Goal: Use online tool/utility: Utilize a website feature to perform a specific function

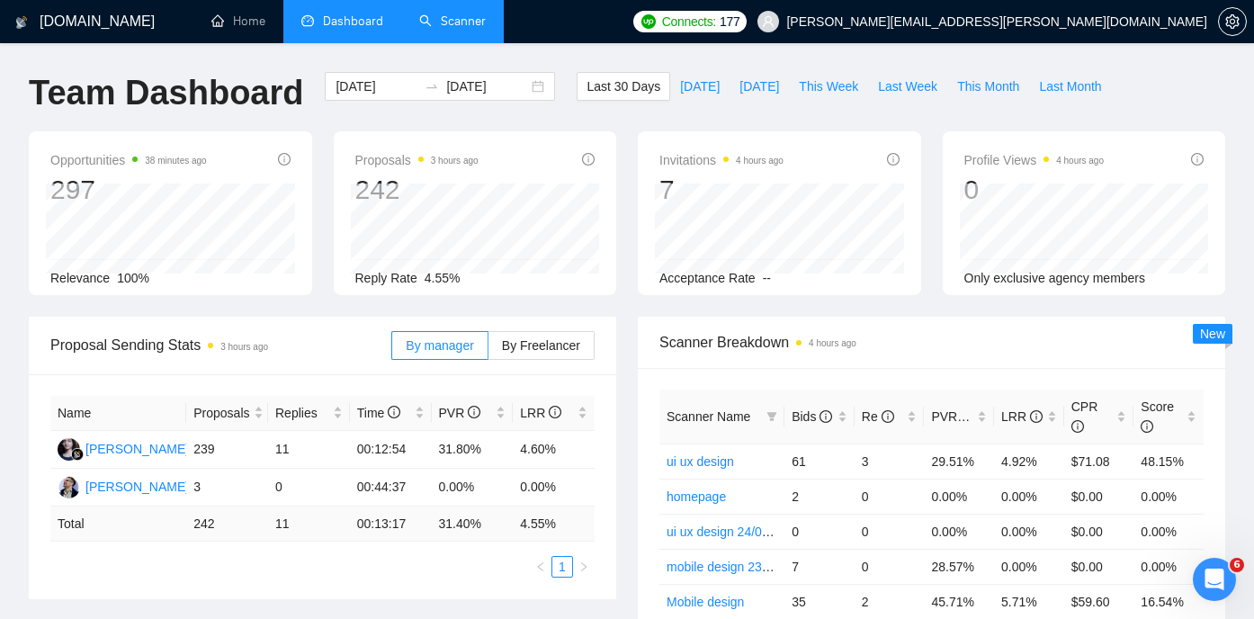
click at [427, 19] on link "Scanner" at bounding box center [452, 20] width 67 height 15
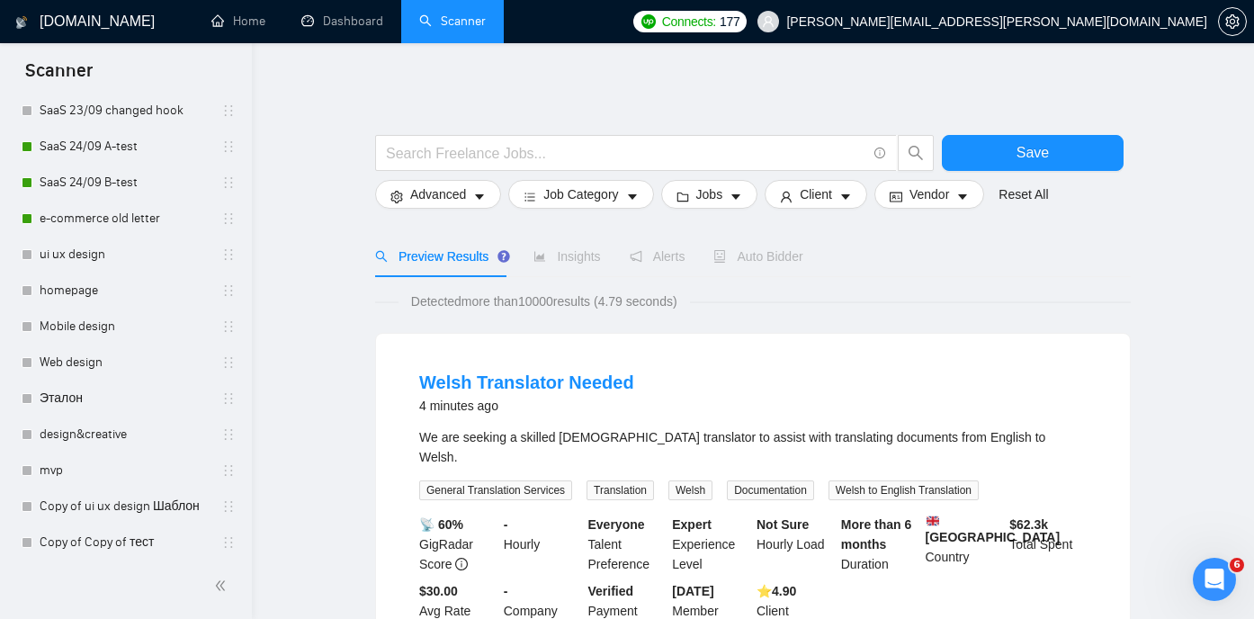
scroll to position [383, 0]
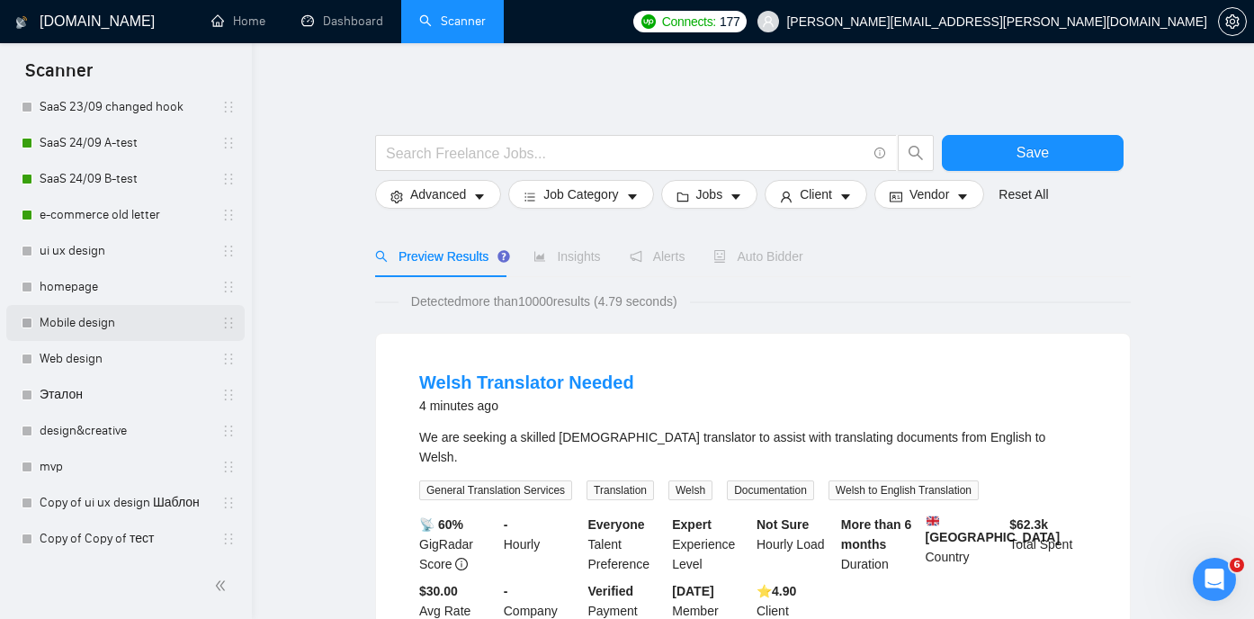
click at [103, 318] on link "Mobile design" at bounding box center [125, 323] width 171 height 36
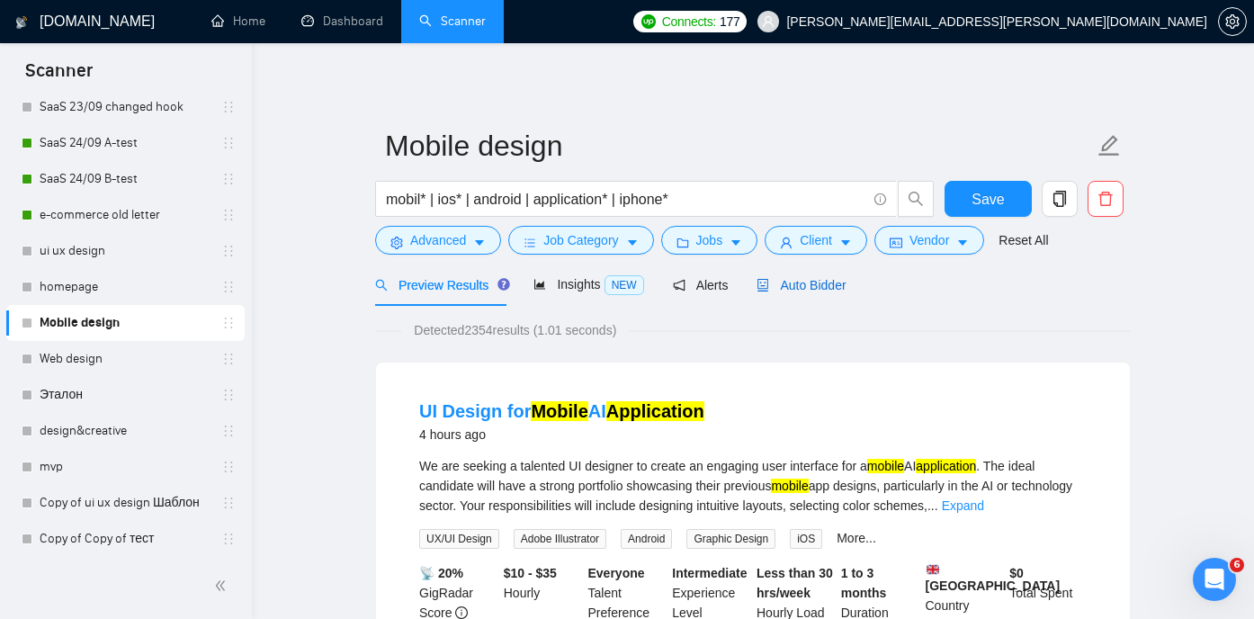
click at [823, 294] on div "Auto Bidder" at bounding box center [801, 285] width 89 height 20
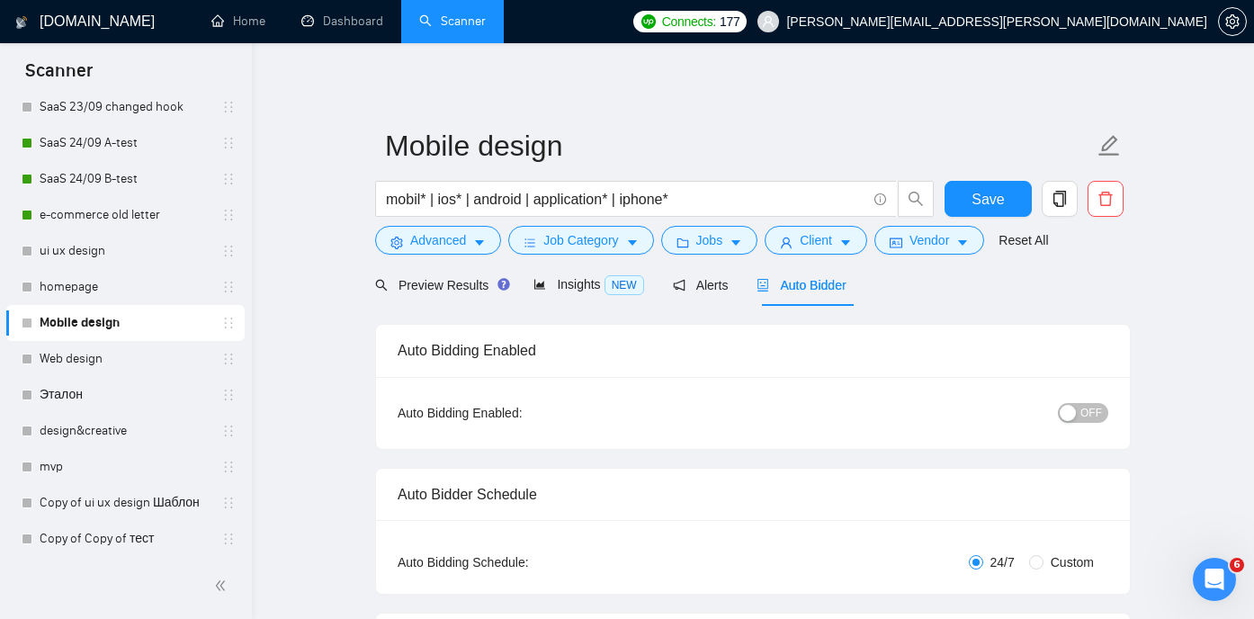
checkbox input "true"
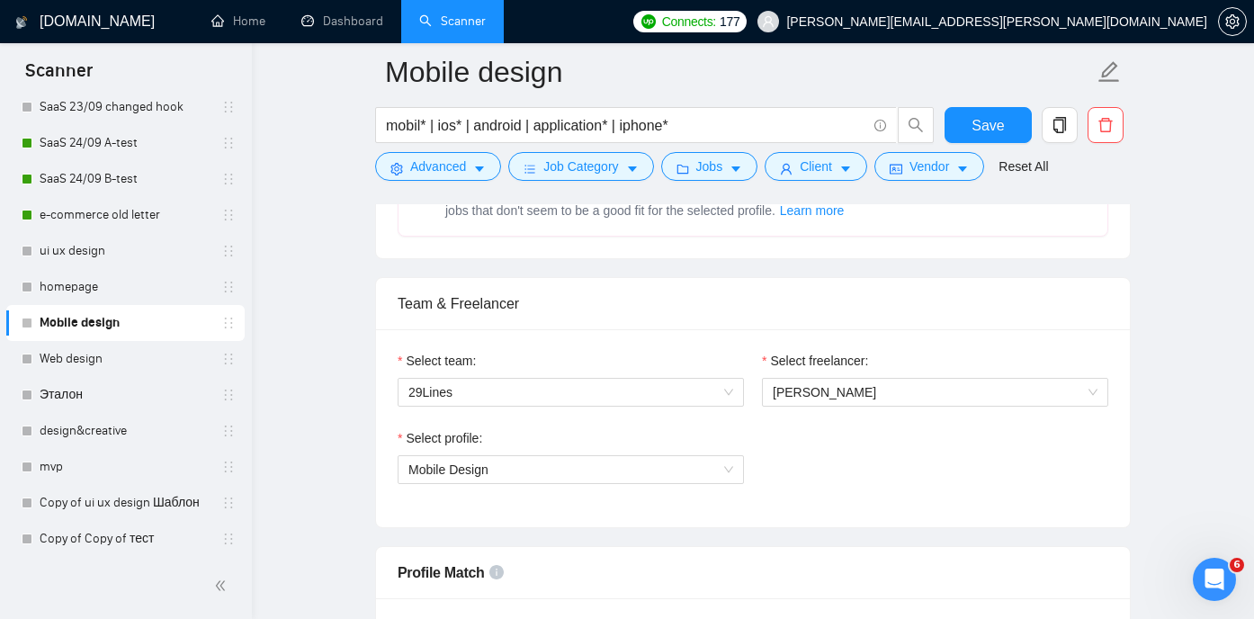
scroll to position [836, 0]
